Goal: Obtain resource: Obtain resource

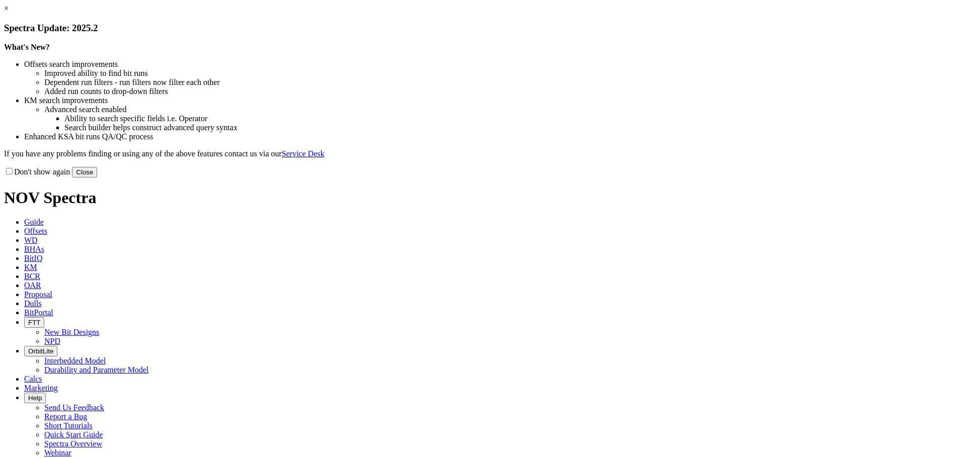
click at [9, 13] on link "×" at bounding box center [6, 8] width 5 height 9
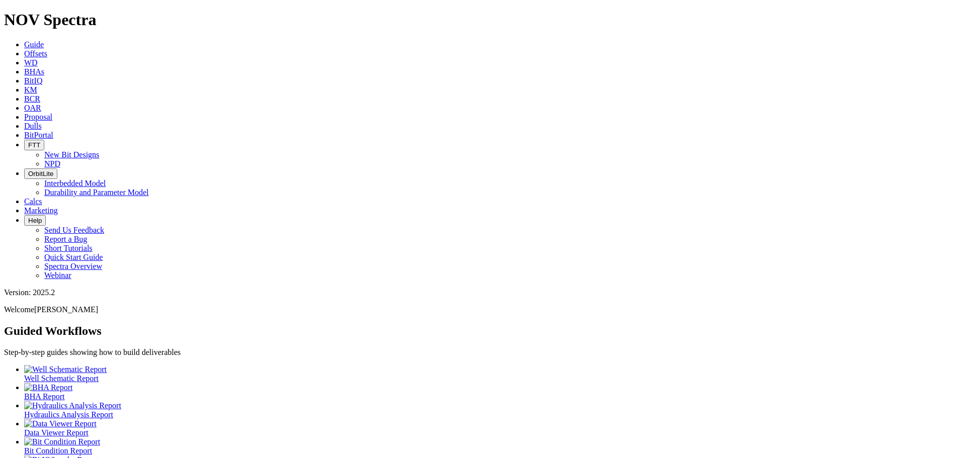
click at [38, 58] on link "WD" at bounding box center [31, 62] width 14 height 9
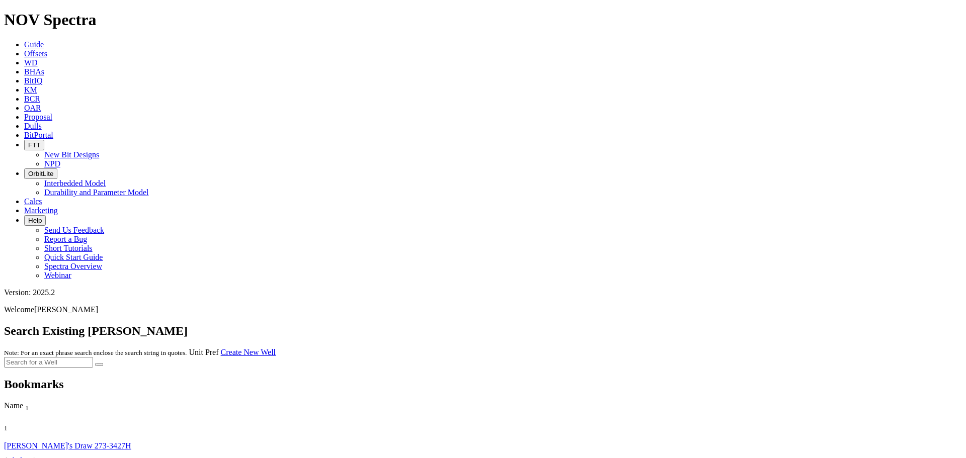
click at [47, 49] on link "Offsets" at bounding box center [35, 53] width 23 height 9
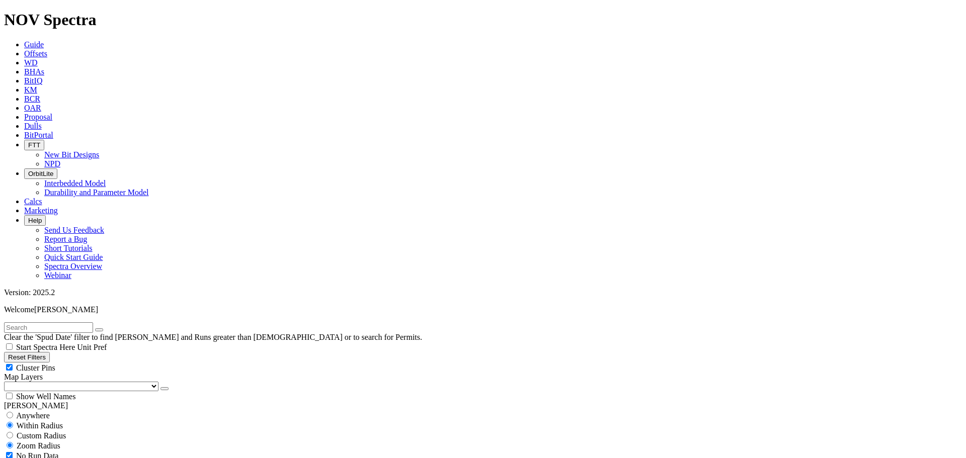
type input "[DATE]"
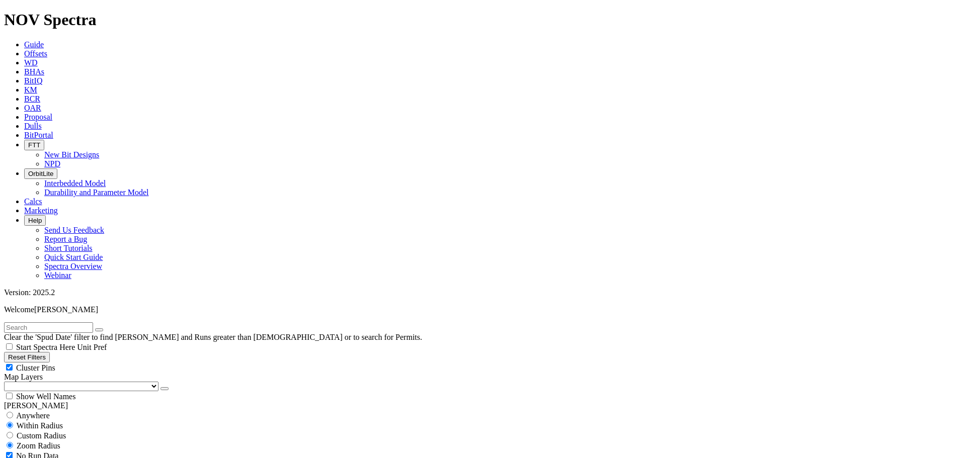
select select "9.875"
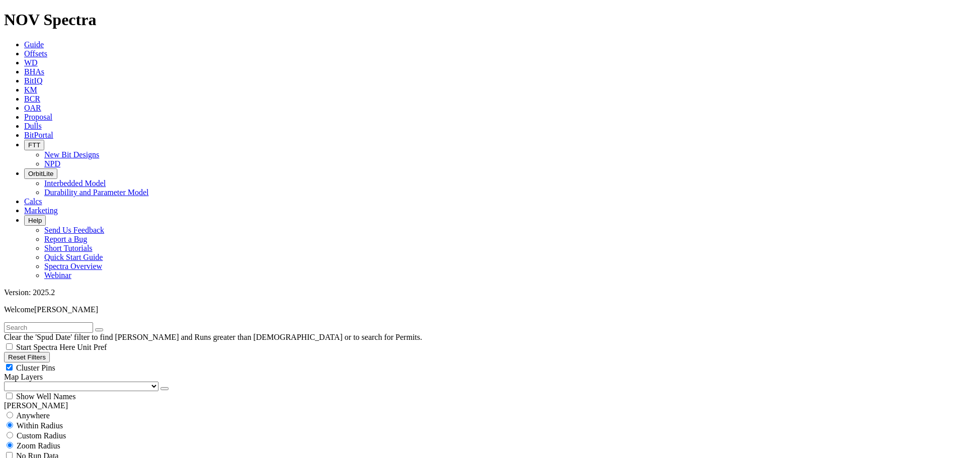
checkbox input "false"
